Goal: Check status: Check status

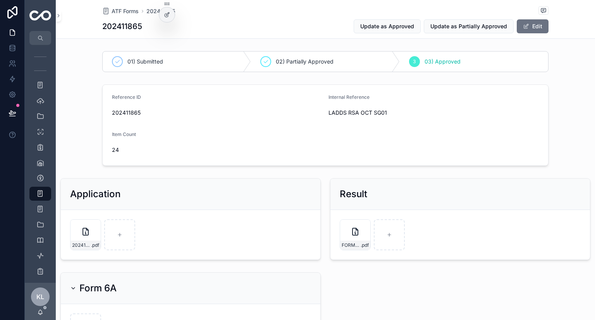
click at [129, 109] on span "202411865" at bounding box center [217, 113] width 210 height 8
click at [127, 112] on span "202411865" at bounding box center [217, 113] width 210 height 8
copy span "202411865"
drag, startPoint x: 324, startPoint y: 112, endPoint x: 390, endPoint y: 115, distance: 65.6
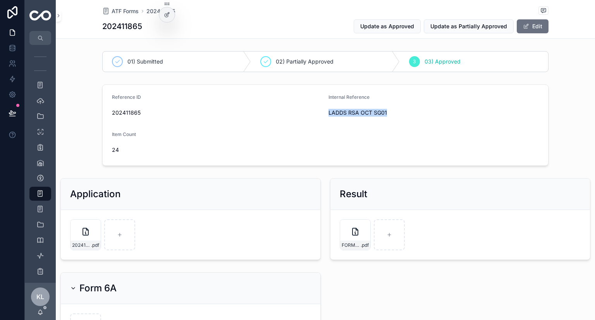
click at [390, 115] on form "Reference ID 202411865 Internal Reference LADDS RSA OCT SG01 Item Count 24" at bounding box center [326, 125] width 446 height 81
copy span "LADDS RSA OCT SG01"
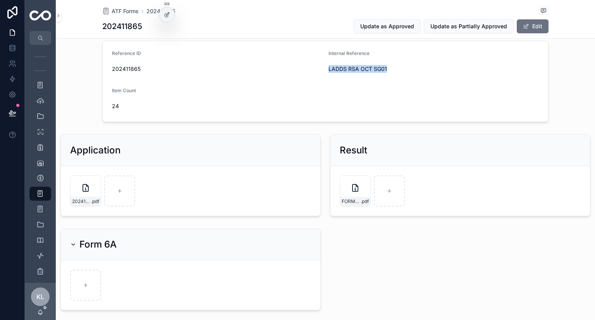
scroll to position [78, 0]
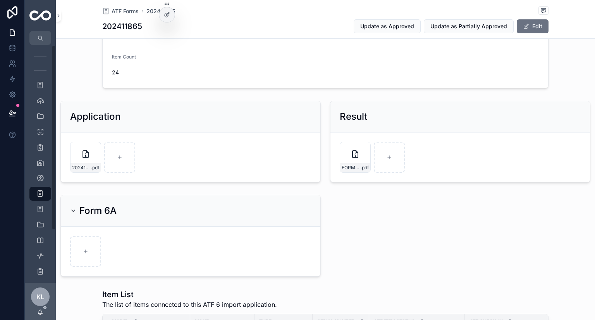
click at [102, 247] on div "scrollable content" at bounding box center [108, 251] width 76 height 31
click at [138, 234] on form "scrollable content" at bounding box center [191, 252] width 260 height 50
click at [91, 251] on div "scrollable content" at bounding box center [85, 251] width 31 height 31
click at [95, 245] on div "scrollable content" at bounding box center [85, 251] width 31 height 31
type input "**********"
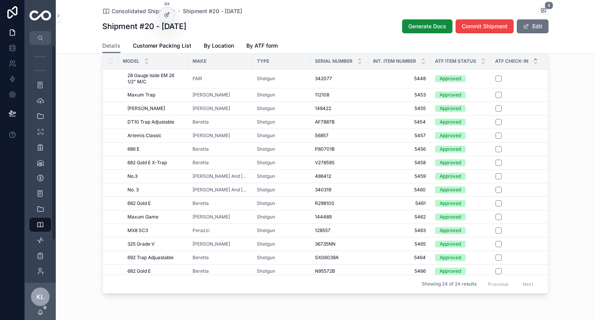
click at [323, 40] on div "Details Customer Packing List By Location By ATF form" at bounding box center [325, 45] width 447 height 15
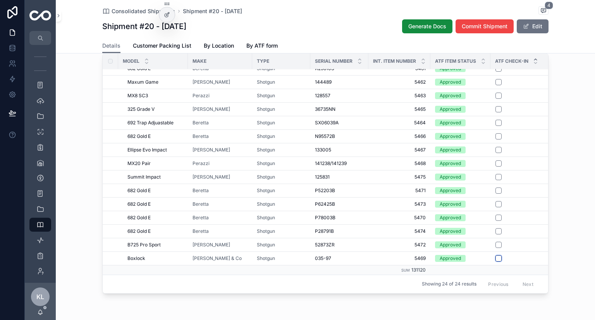
click at [496, 261] on button "scrollable content" at bounding box center [499, 258] width 6 height 6
click at [496, 248] on button "scrollable content" at bounding box center [499, 245] width 6 height 6
click at [498, 234] on button "scrollable content" at bounding box center [499, 231] width 6 height 6
click at [498, 221] on button "scrollable content" at bounding box center [499, 218] width 6 height 6
click at [496, 207] on button "scrollable content" at bounding box center [499, 204] width 6 height 6
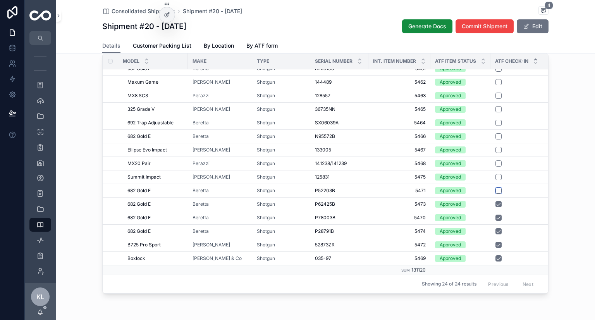
click at [496, 194] on button "scrollable content" at bounding box center [499, 191] width 6 height 6
click at [496, 180] on button "scrollable content" at bounding box center [499, 177] width 6 height 6
click at [297, 167] on div "Shotgun" at bounding box center [281, 163] width 49 height 6
click at [497, 167] on button "scrollable content" at bounding box center [499, 163] width 6 height 6
click at [496, 153] on button "scrollable content" at bounding box center [499, 150] width 6 height 6
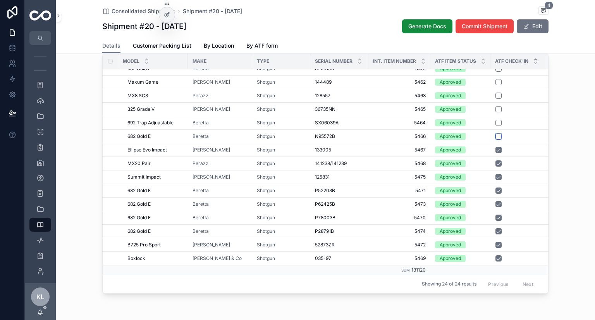
click at [496, 138] on button "scrollable content" at bounding box center [499, 136] width 6 height 6
click at [496, 126] on button "scrollable content" at bounding box center [499, 123] width 6 height 6
click at [498, 112] on button "scrollable content" at bounding box center [499, 109] width 6 height 6
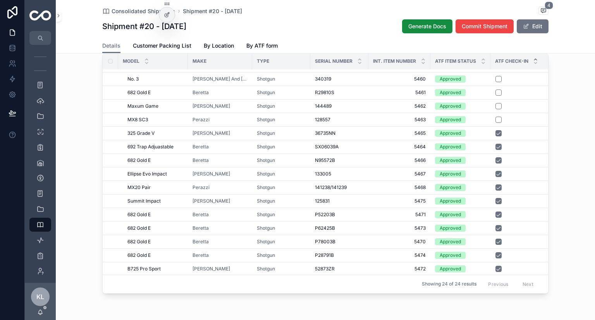
scroll to position [100, 0]
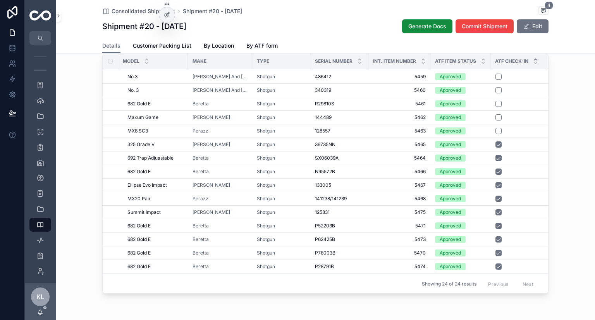
click at [496, 138] on td "scrollable content" at bounding box center [520, 131] width 58 height 14
click at [495, 138] on td "scrollable content" at bounding box center [520, 131] width 58 height 14
click at [496, 134] on button "scrollable content" at bounding box center [499, 131] width 6 height 6
click at [496, 121] on button "scrollable content" at bounding box center [499, 117] width 6 height 6
click at [495, 107] on form "scrollable content" at bounding box center [519, 103] width 49 height 7
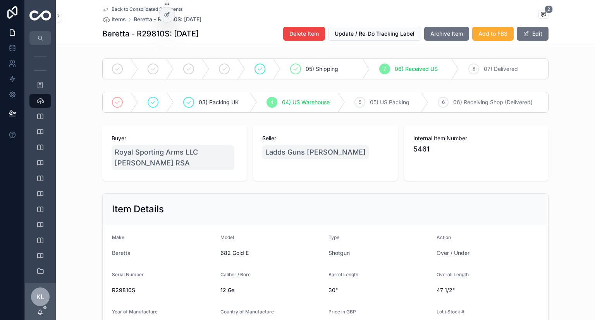
click at [102, 9] on icon "scrollable content" at bounding box center [105, 9] width 6 height 6
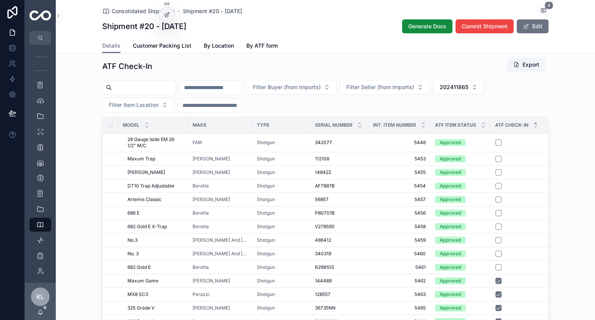
scroll to position [504, 0]
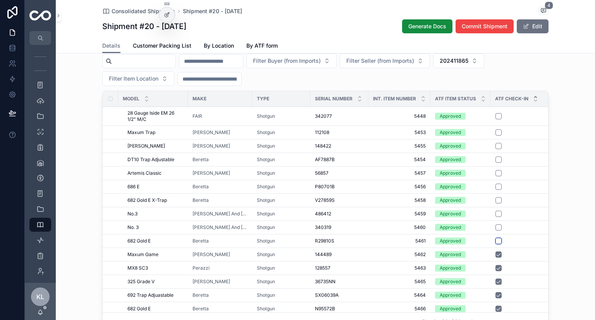
click at [496, 244] on button "scrollable content" at bounding box center [499, 241] width 6 height 6
click at [496, 231] on button "scrollable content" at bounding box center [499, 227] width 6 height 6
click at [496, 217] on button "scrollable content" at bounding box center [499, 214] width 6 height 6
click at [498, 203] on button "scrollable content" at bounding box center [499, 200] width 6 height 6
click at [496, 190] on button "scrollable content" at bounding box center [499, 187] width 6 height 6
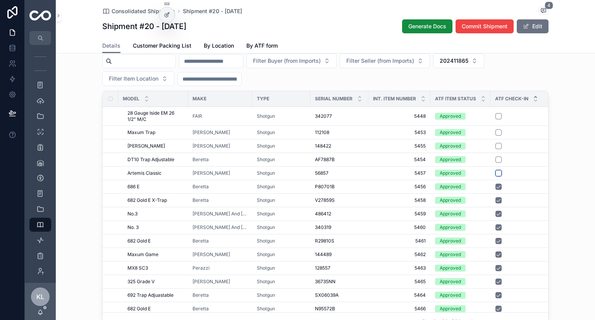
click at [497, 176] on button "scrollable content" at bounding box center [499, 173] width 6 height 6
click at [496, 163] on button "scrollable content" at bounding box center [499, 160] width 6 height 6
click at [497, 149] on button "scrollable content" at bounding box center [499, 146] width 6 height 6
click at [496, 136] on button "scrollable content" at bounding box center [499, 132] width 6 height 6
click at [496, 119] on button "scrollable content" at bounding box center [499, 116] width 6 height 6
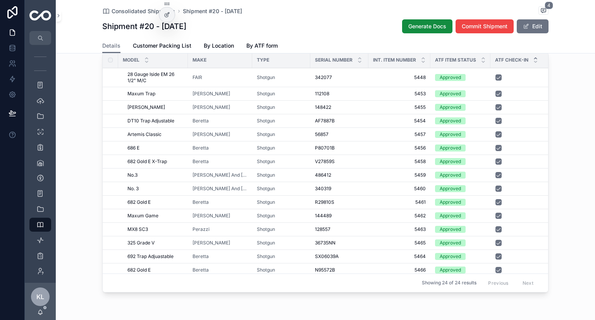
scroll to position [138, 0]
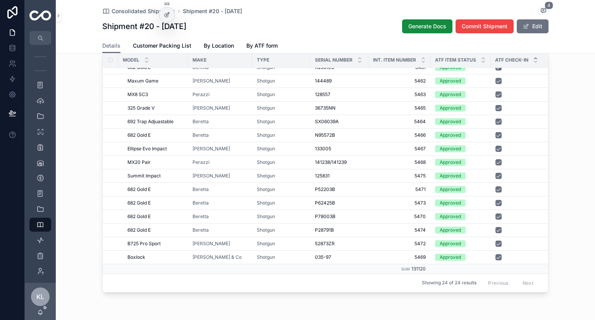
click at [573, 161] on div "ATF Check-In Export Filter Buyer (from Imports) Filter Seller (from Imports) 20…" at bounding box center [326, 144] width 540 height 310
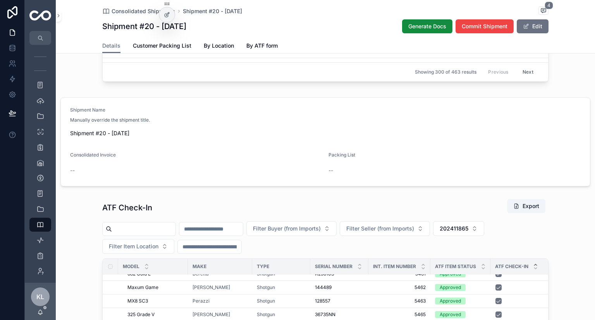
scroll to position [271, 0]
